Goal: Task Accomplishment & Management: Manage account settings

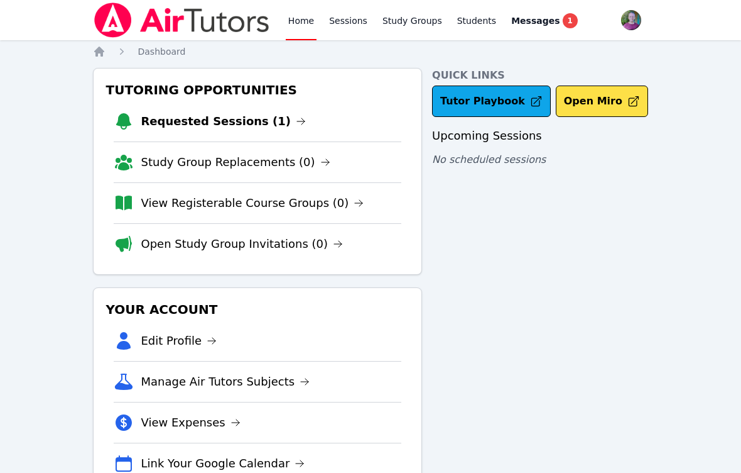
click at [196, 119] on link "Requested Sessions (1)" at bounding box center [223, 121] width 165 height 18
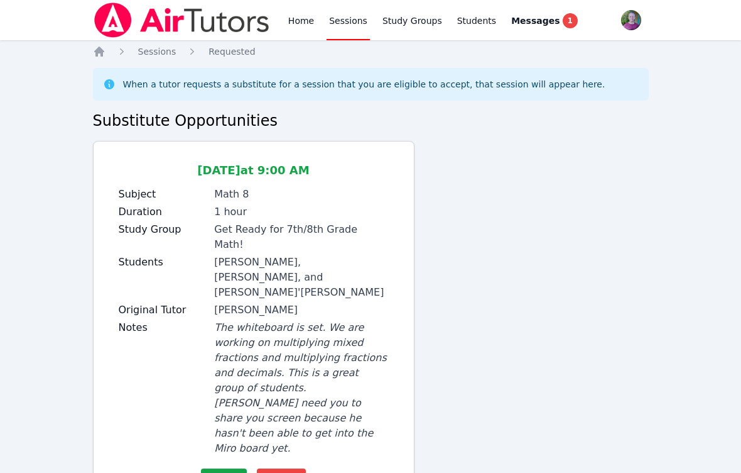
click at [216, 471] on span "Accept" at bounding box center [224, 478] width 36 height 15
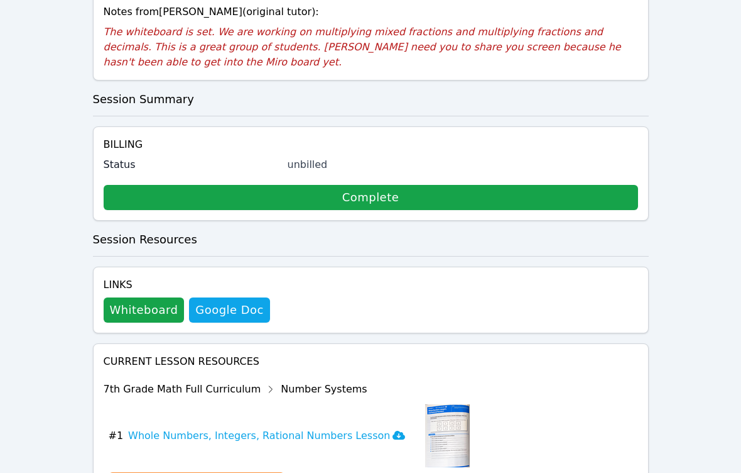
scroll to position [334, 0]
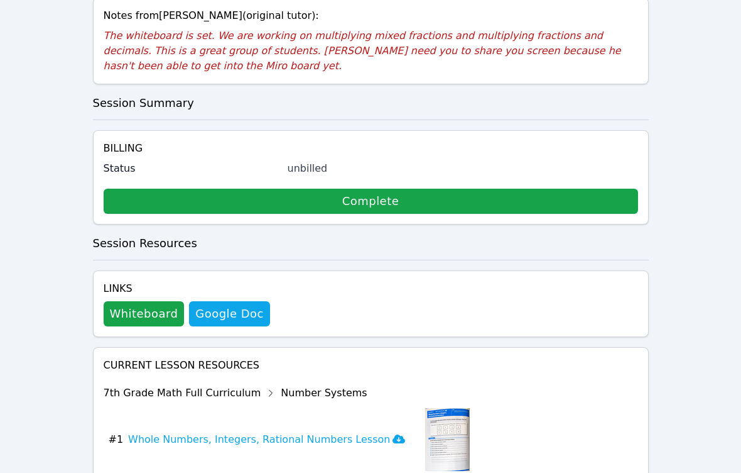
click at [135, 189] on link "Complete" at bounding box center [371, 201] width 535 height 25
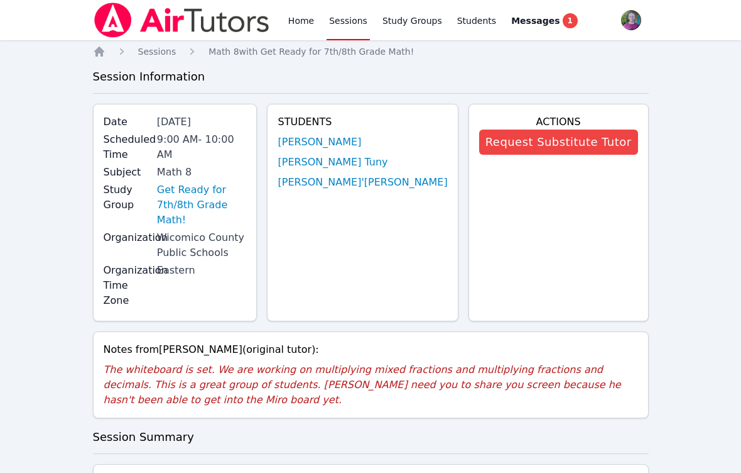
scroll to position [349, 0]
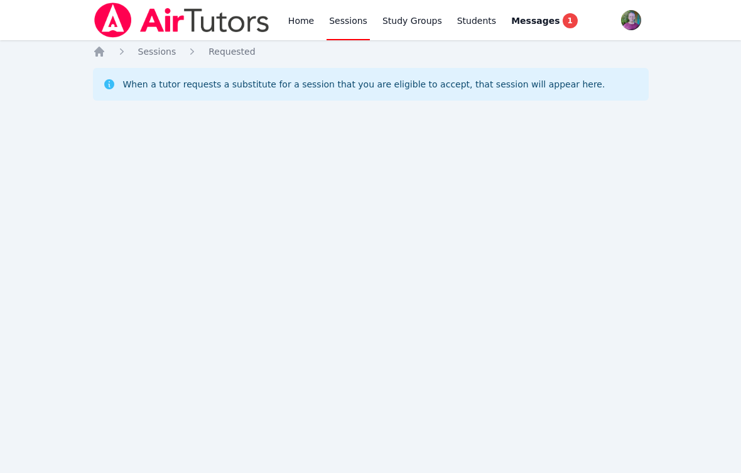
click at [162, 84] on div "When a tutor requests a substitute for a session that you are eligible to accep…" at bounding box center [364, 84] width 483 height 13
click at [412, 19] on link "Study Groups" at bounding box center [412, 20] width 65 height 40
